Goal: Book appointment/travel/reservation

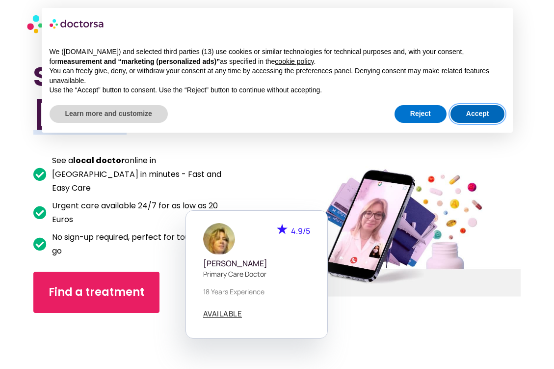
click at [473, 117] on button "Accept" at bounding box center [477, 114] width 54 height 18
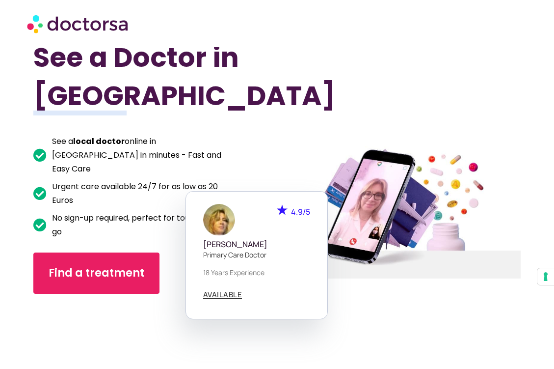
scroll to position [29, 0]
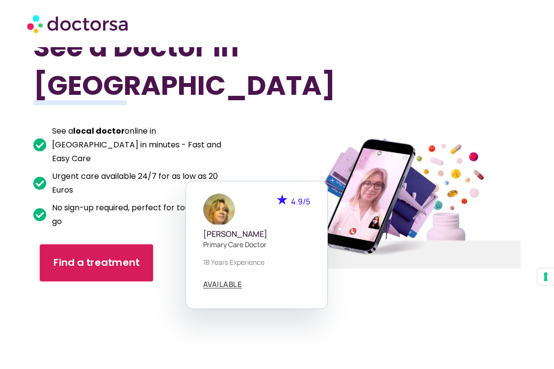
click at [104, 255] on span "Find a treatment" at bounding box center [96, 262] width 86 height 14
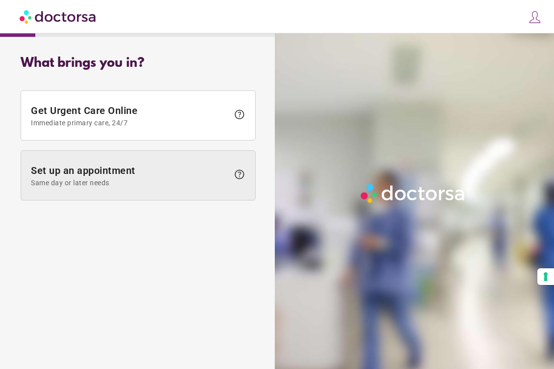
click at [146, 181] on span "Same day or later needs" at bounding box center [130, 183] width 198 height 8
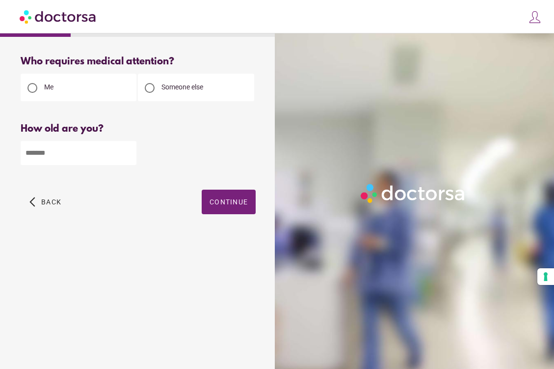
click at [95, 155] on input "number" at bounding box center [79, 153] width 116 height 24
type input "*"
type input "**"
click at [77, 252] on div "What brings you in? Get Urgent Care Online Immediate primary care, 24/7 help Se…" at bounding box center [138, 197] width 266 height 298
click at [228, 203] on span "Continue" at bounding box center [229, 202] width 38 height 8
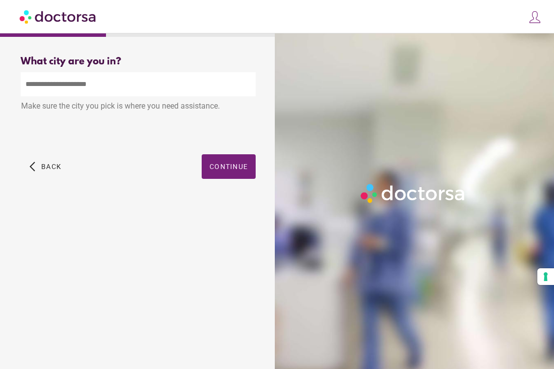
click at [121, 81] on input "text" at bounding box center [138, 84] width 235 height 24
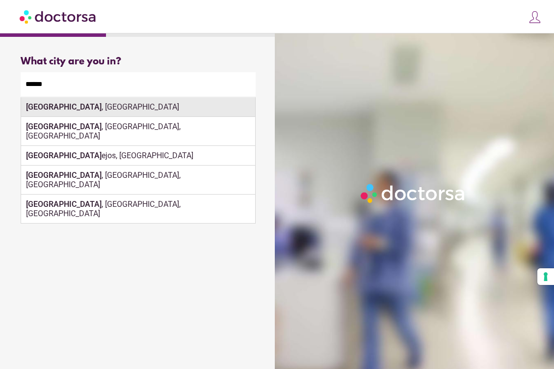
click at [92, 111] on div "Madrid , Spain" at bounding box center [138, 107] width 234 height 20
type input "**********"
